Goal: Information Seeking & Learning: Learn about a topic

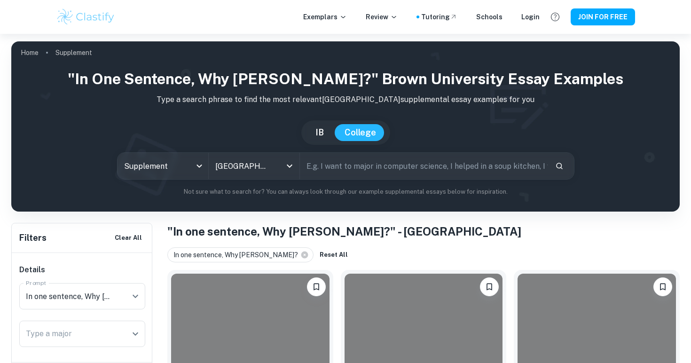
scroll to position [135, 0]
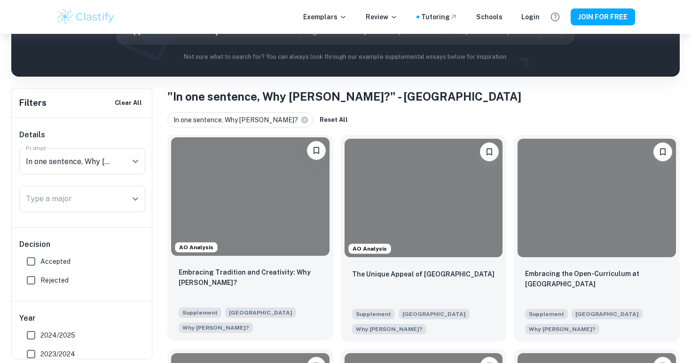
click at [221, 206] on div at bounding box center [250, 196] width 158 height 118
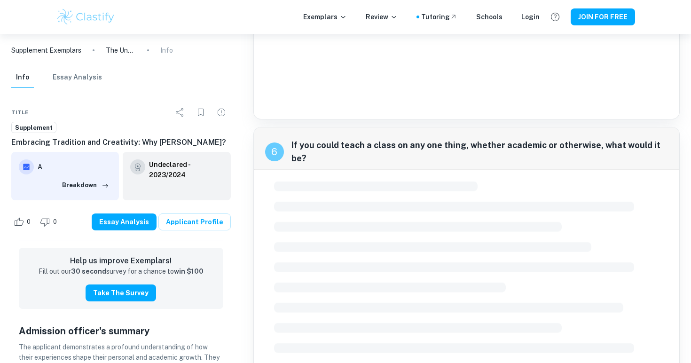
scroll to position [1206, 0]
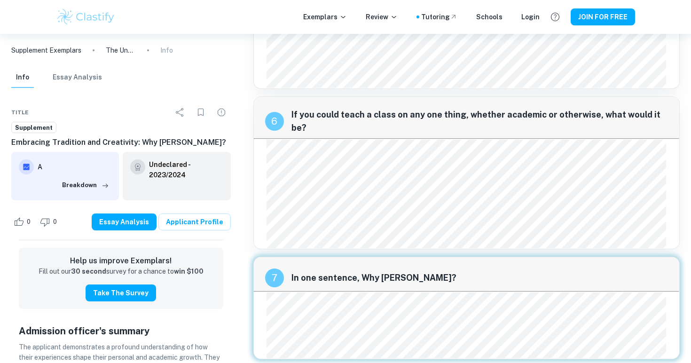
scroll to position [135, 0]
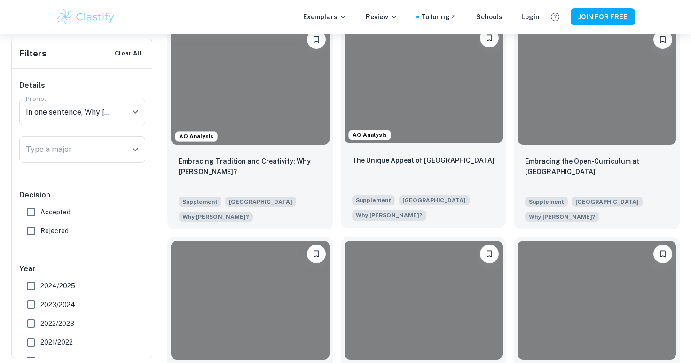
scroll to position [260, 0]
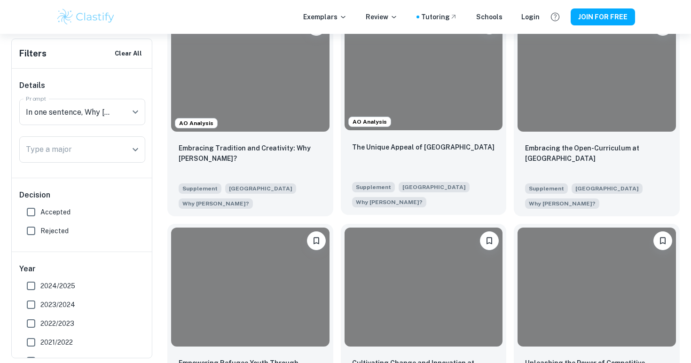
click at [416, 170] on div "The Unique Appeal of [GEOGRAPHIC_DATA]" at bounding box center [423, 158] width 143 height 32
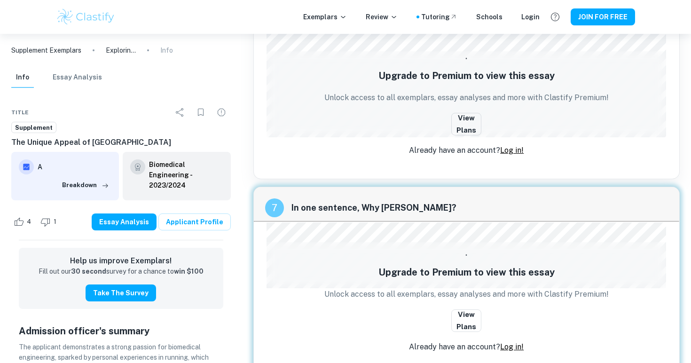
scroll to position [1715, 0]
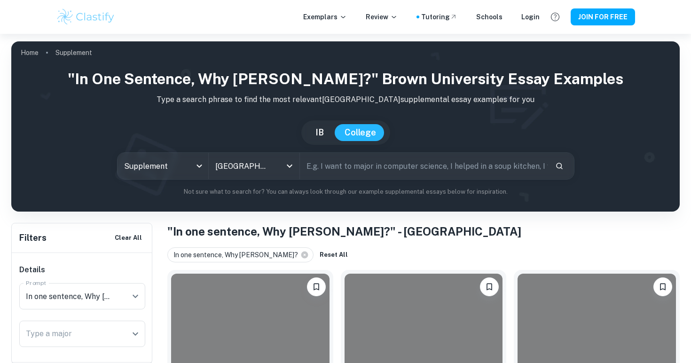
click at [426, 71] on h1 ""In one sentence, Why [PERSON_NAME]?" Brown University Essay Examples" at bounding box center [346, 79] width 654 height 23
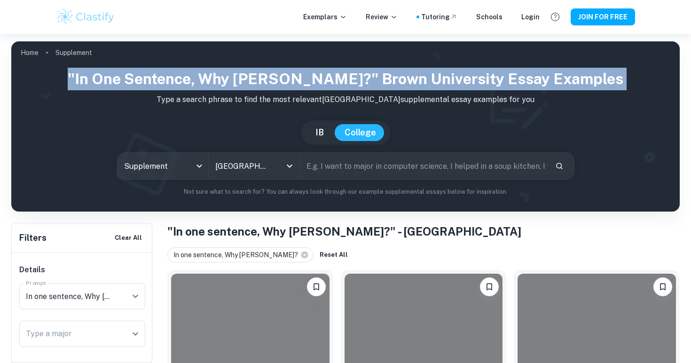
click at [426, 71] on h1 ""In one sentence, Why [PERSON_NAME]?" Brown University Essay Examples" at bounding box center [346, 79] width 654 height 23
copy h1 ""In one sentence, Why [PERSON_NAME]?" Brown University Essay Examples"
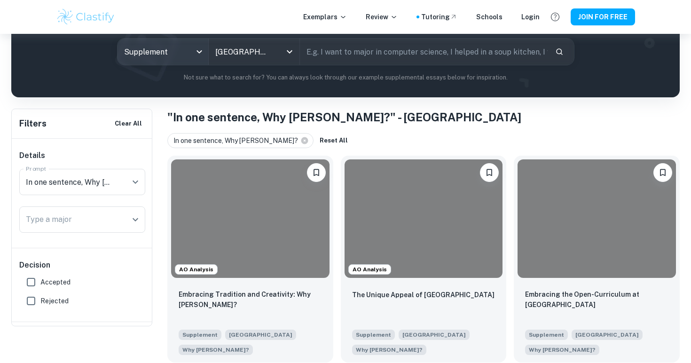
scroll to position [123, 0]
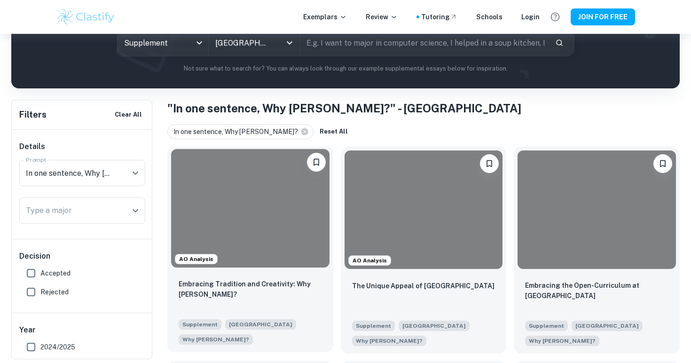
click at [239, 210] on div at bounding box center [250, 208] width 158 height 118
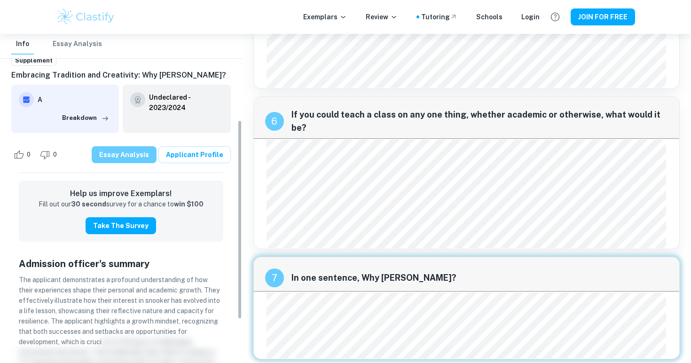
scroll to position [179, 0]
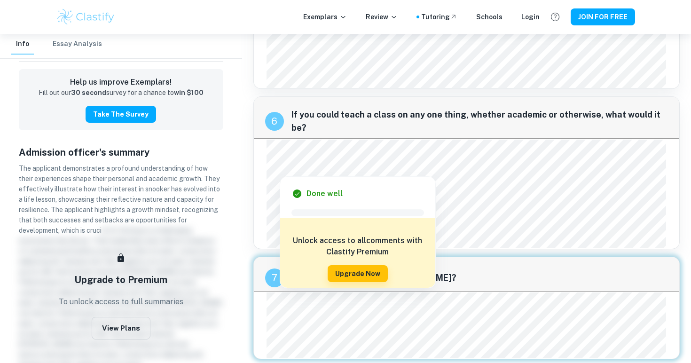
click at [289, 306] on div at bounding box center [463, 298] width 387 height 15
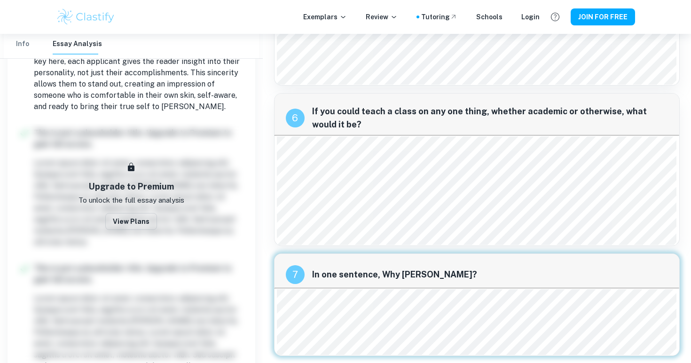
scroll to position [1223, 0]
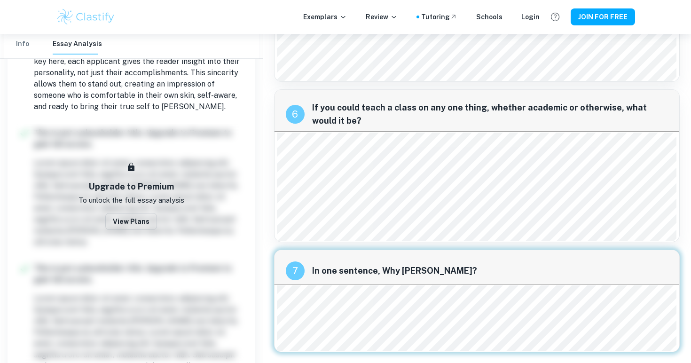
scroll to position [123, 0]
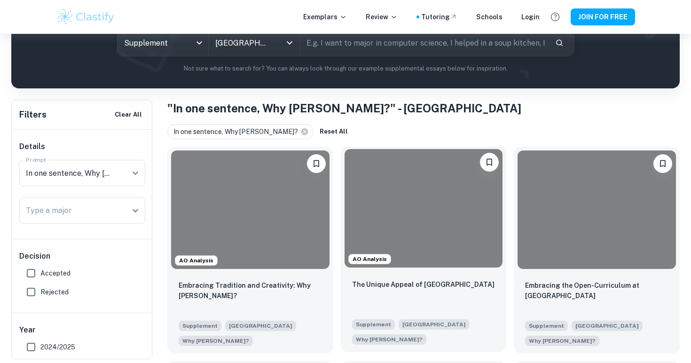
click at [420, 175] on div at bounding box center [424, 208] width 158 height 118
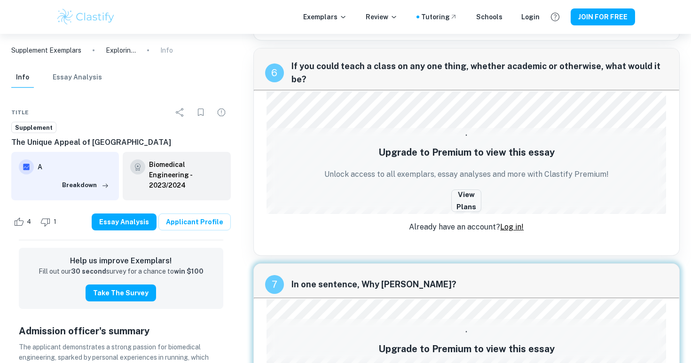
scroll to position [1740, 0]
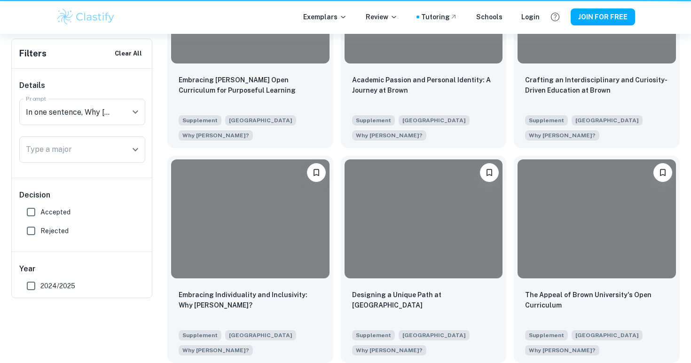
scroll to position [123, 0]
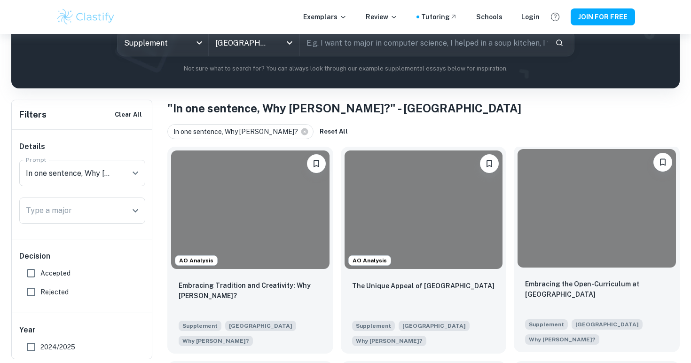
click at [594, 245] on div at bounding box center [597, 208] width 158 height 118
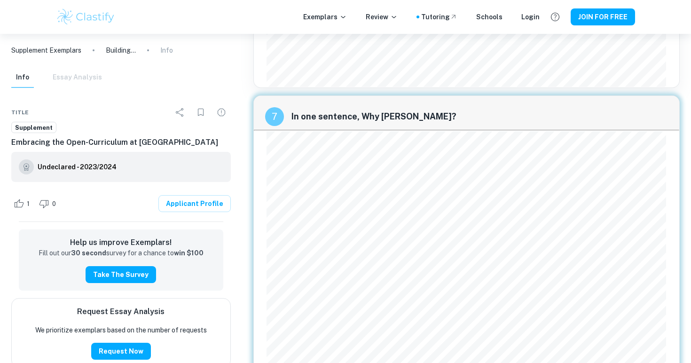
scroll to position [1802, 0]
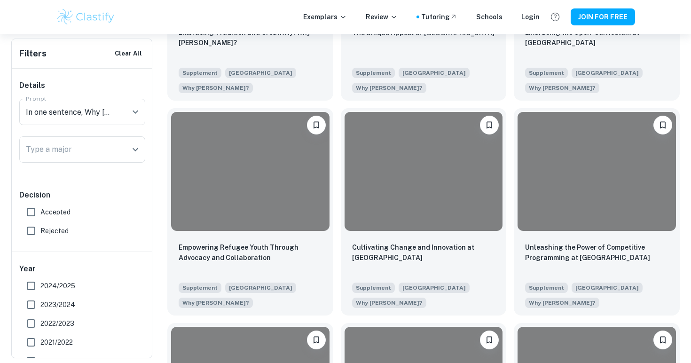
scroll to position [402, 0]
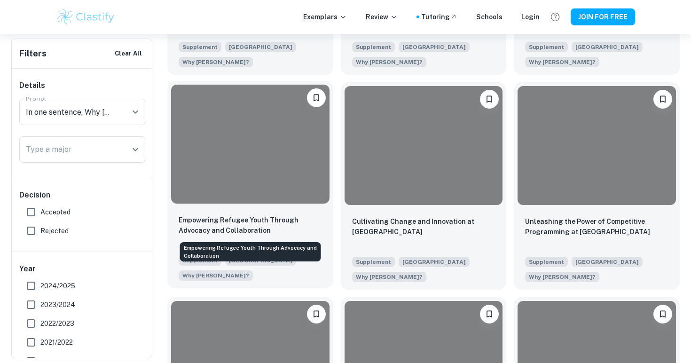
click at [296, 217] on p "Empowering Refugee Youth Through Advocacy and Collaboration" at bounding box center [250, 225] width 143 height 21
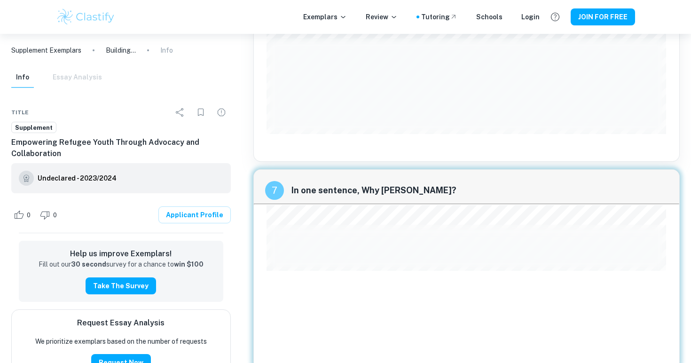
scroll to position [1528, 0]
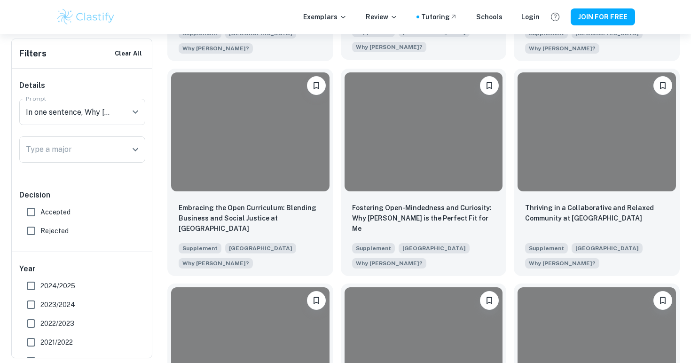
scroll to position [1102, 0]
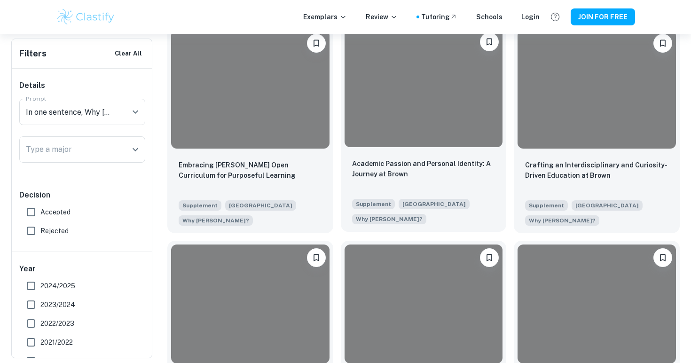
click at [399, 148] on div at bounding box center [424, 88] width 166 height 126
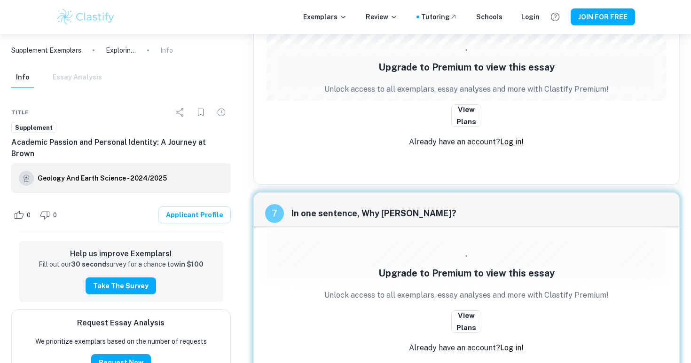
scroll to position [1470, 0]
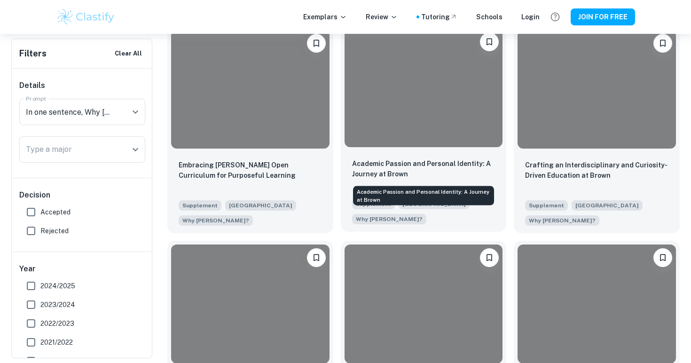
scroll to position [1187, 0]
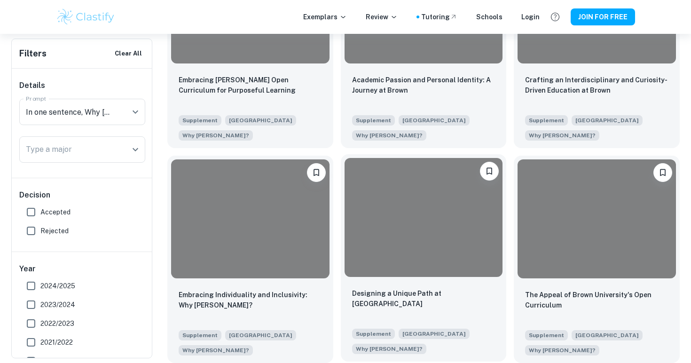
click at [404, 217] on div at bounding box center [424, 217] width 158 height 118
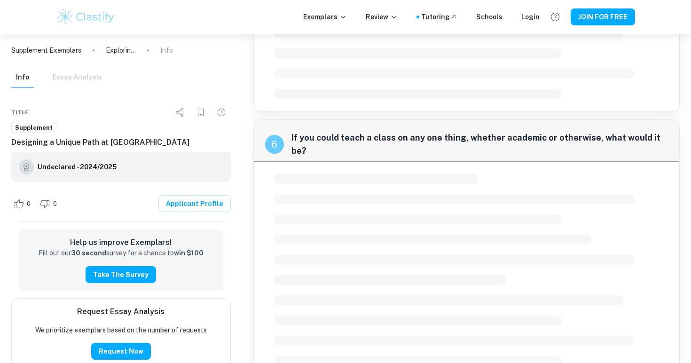
scroll to position [1225, 0]
